Goal: Task Accomplishment & Management: Use online tool/utility

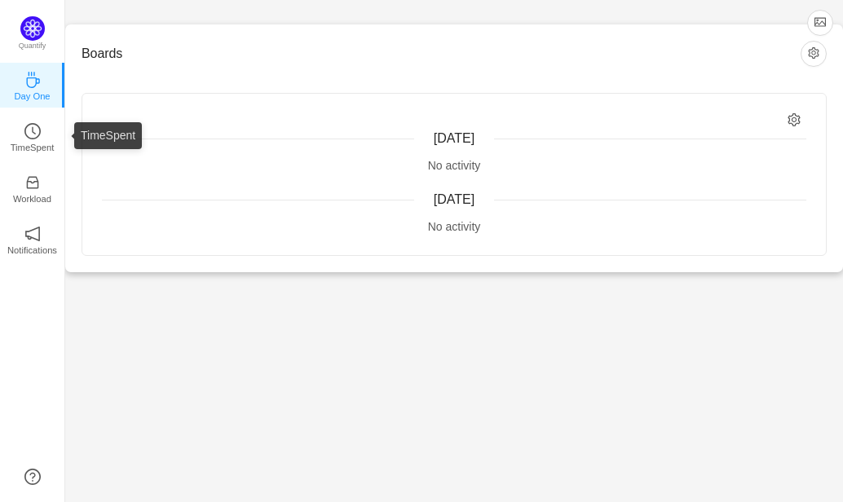
click at [29, 130] on icon "icon: clock-circle" at bounding box center [32, 131] width 16 height 16
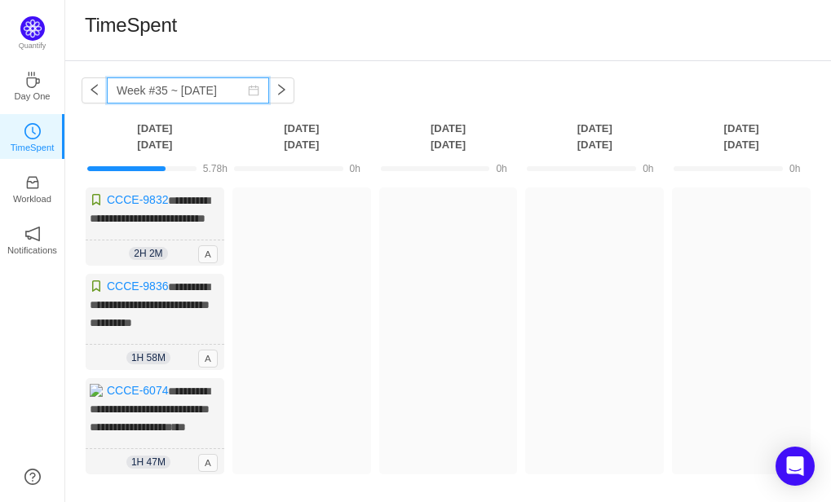
click at [193, 87] on input "Week #35 ~ [DATE]" at bounding box center [188, 90] width 162 height 26
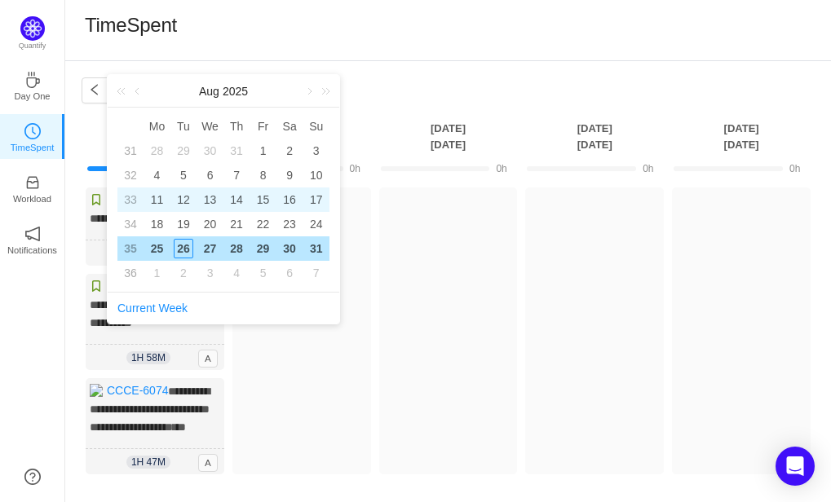
click at [152, 197] on div "11" at bounding box center [157, 200] width 20 height 20
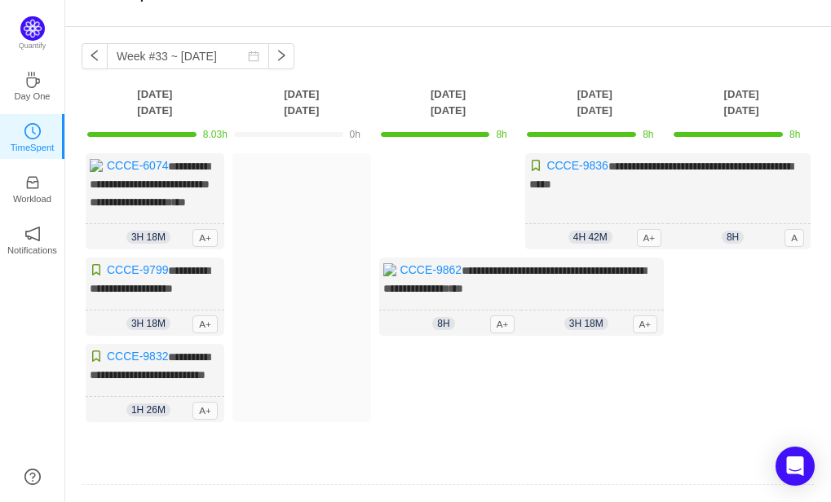
scroll to position [36, 0]
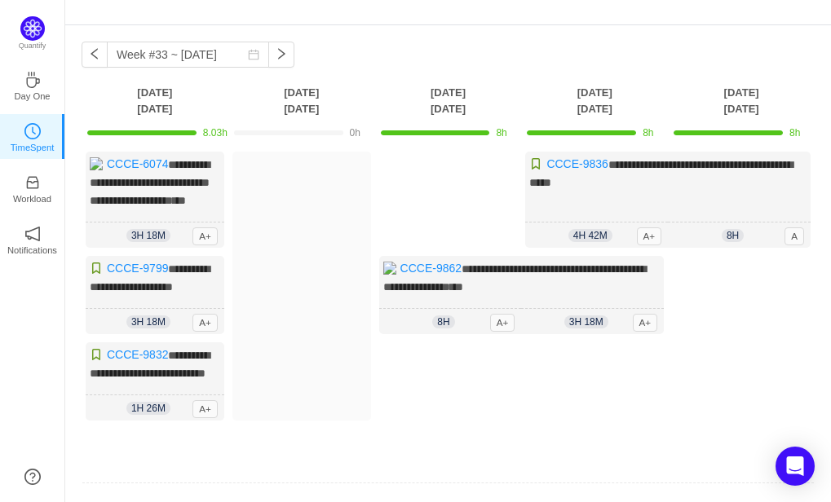
click at [370, 393] on div "**********" at bounding box center [448, 298] width 733 height 293
drag, startPoint x: 509, startPoint y: 283, endPoint x: 436, endPoint y: 210, distance: 102.6
click at [436, 210] on div "**********" at bounding box center [448, 298] width 733 height 293
drag, startPoint x: 484, startPoint y: 283, endPoint x: 445, endPoint y: 247, distance: 53.1
click at [445, 247] on div "**********" at bounding box center [448, 298] width 733 height 293
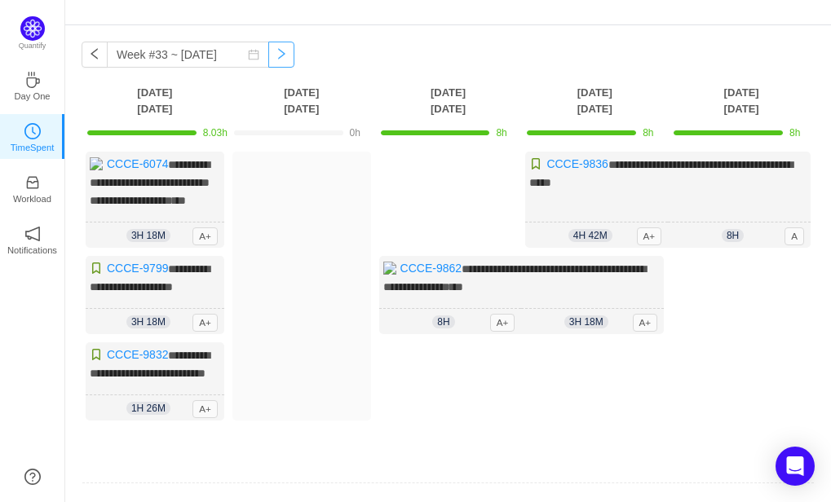
click at [270, 51] on button "button" at bounding box center [281, 55] width 26 height 26
type input "Week #34 ~ [DATE]"
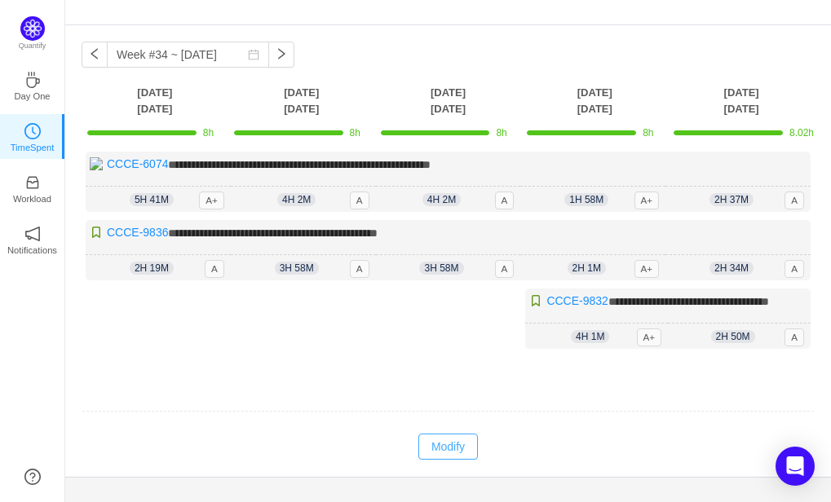
click at [447, 460] on button "Modify" at bounding box center [448, 447] width 60 height 26
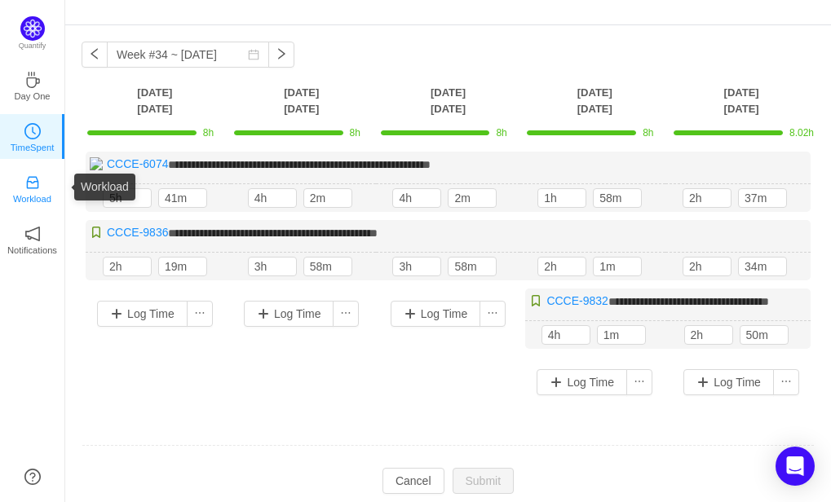
click at [29, 199] on p "Workload" at bounding box center [32, 199] width 38 height 15
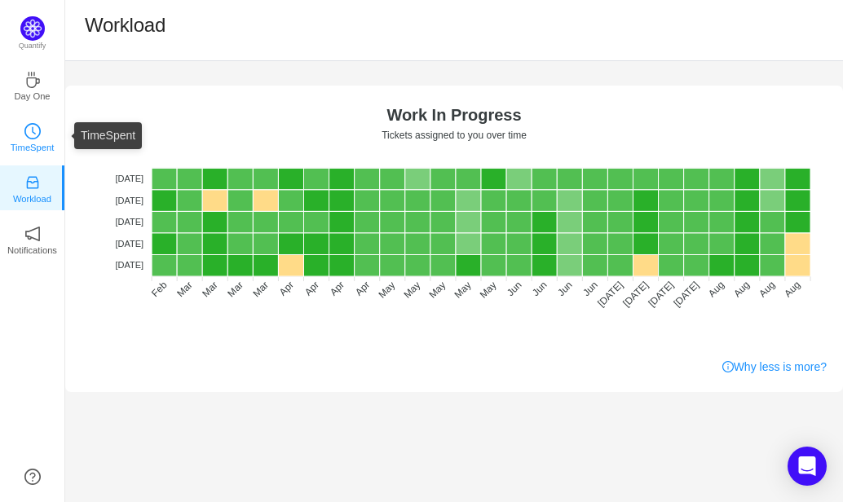
click at [29, 129] on icon "icon: clock-circle" at bounding box center [32, 131] width 16 height 16
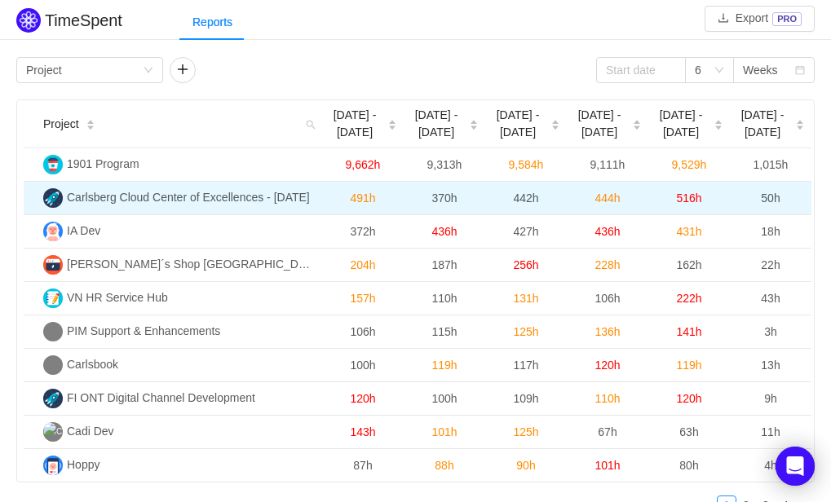
click at [226, 192] on span "Carlsberg Cloud Center of Excellences - 3CE" at bounding box center [188, 197] width 243 height 13
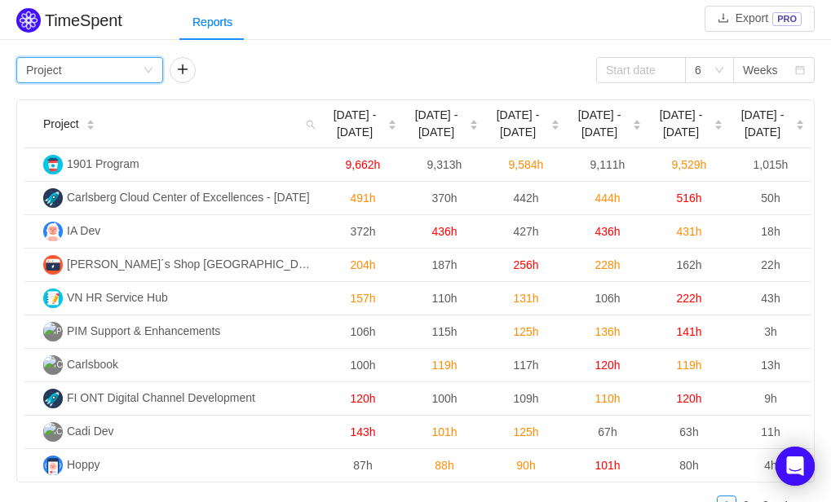
click at [104, 71] on div "Group by Project" at bounding box center [84, 70] width 117 height 24
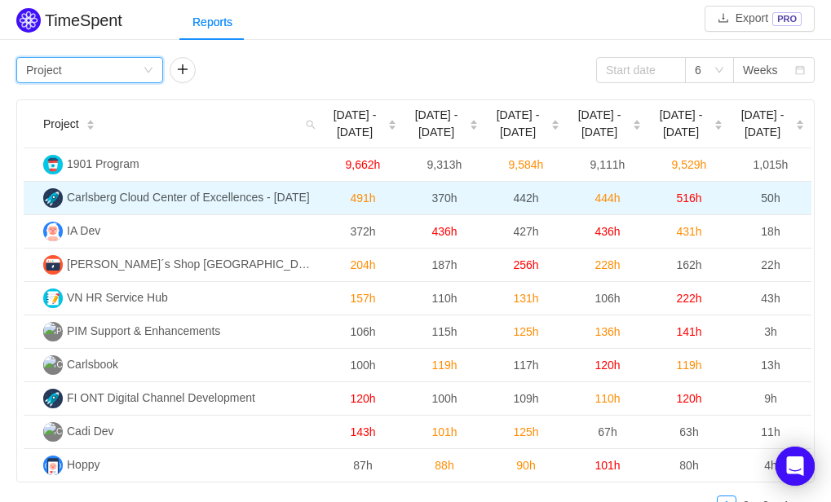
click at [280, 192] on span "Carlsberg Cloud Center of Excellences - 3CE" at bounding box center [188, 197] width 243 height 13
click at [605, 201] on span "444h" at bounding box center [606, 198] width 25 height 13
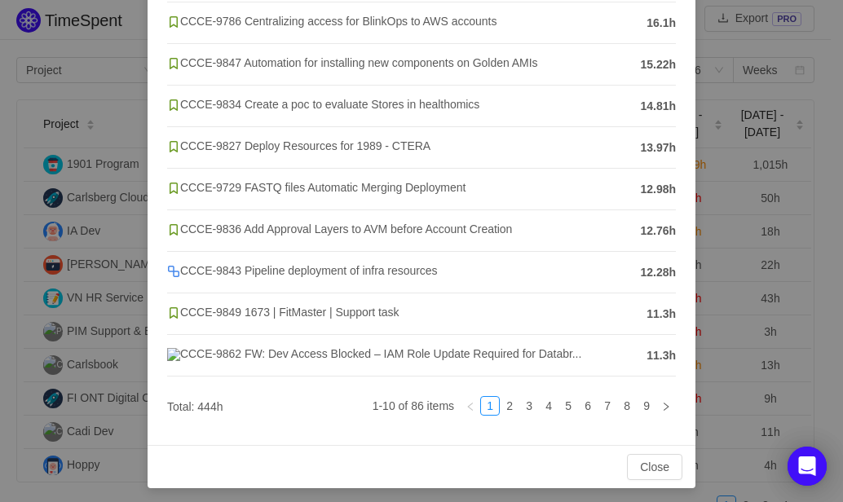
scroll to position [247, 0]
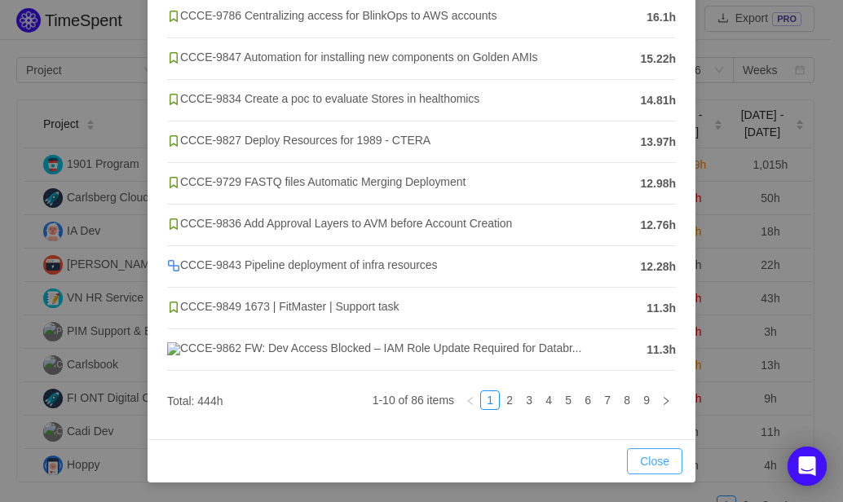
click at [646, 465] on button "Close" at bounding box center [654, 461] width 55 height 26
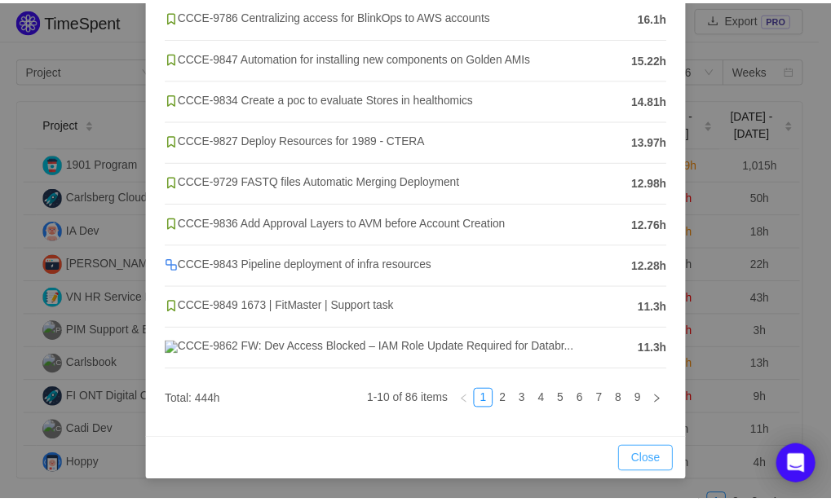
scroll to position [165, 0]
